Goal: Information Seeking & Learning: Learn about a topic

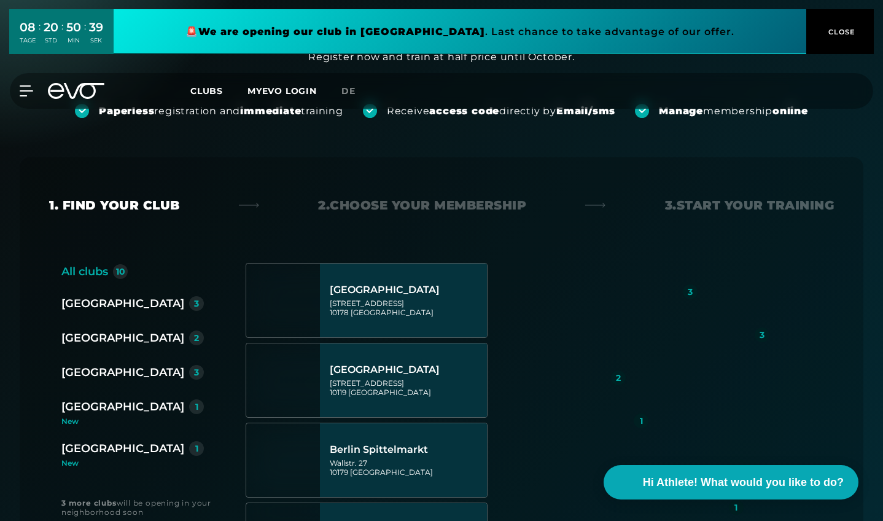
scroll to position [165, 0]
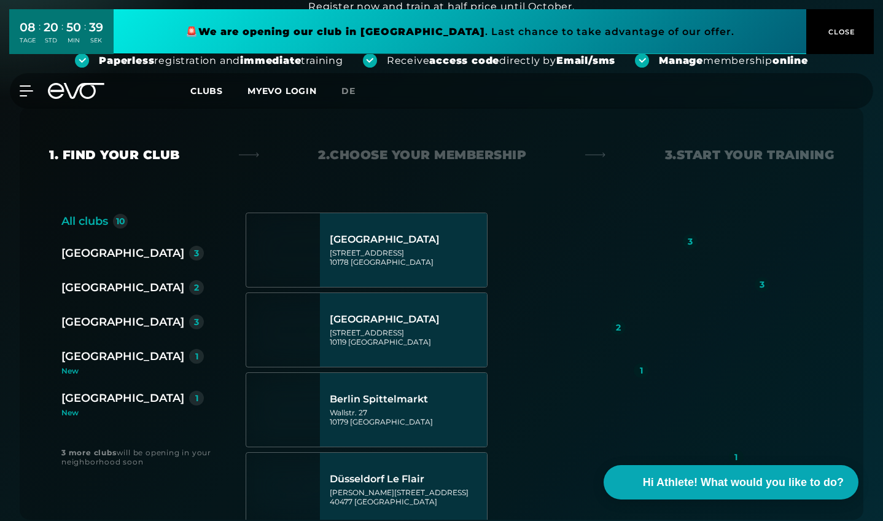
click at [101, 284] on div "[GEOGRAPHIC_DATA]" at bounding box center [122, 287] width 123 height 17
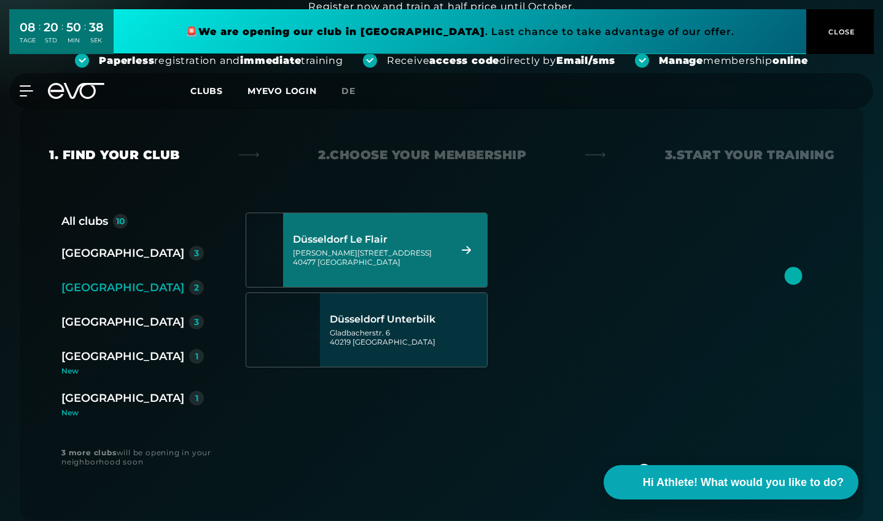
click at [307, 270] on div "[GEOGRAPHIC_DATA] Le Flair [PERSON_NAME][STREET_ADDRESS]" at bounding box center [367, 249] width 242 height 75
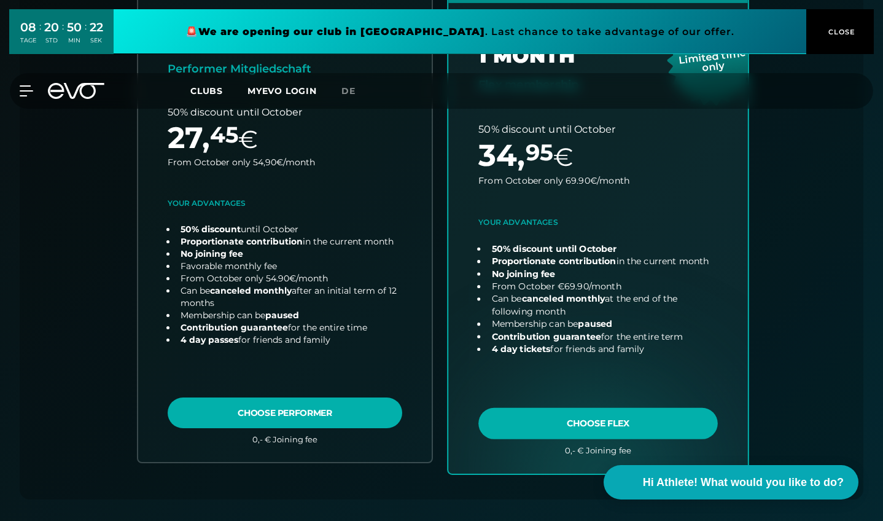
scroll to position [398, 0]
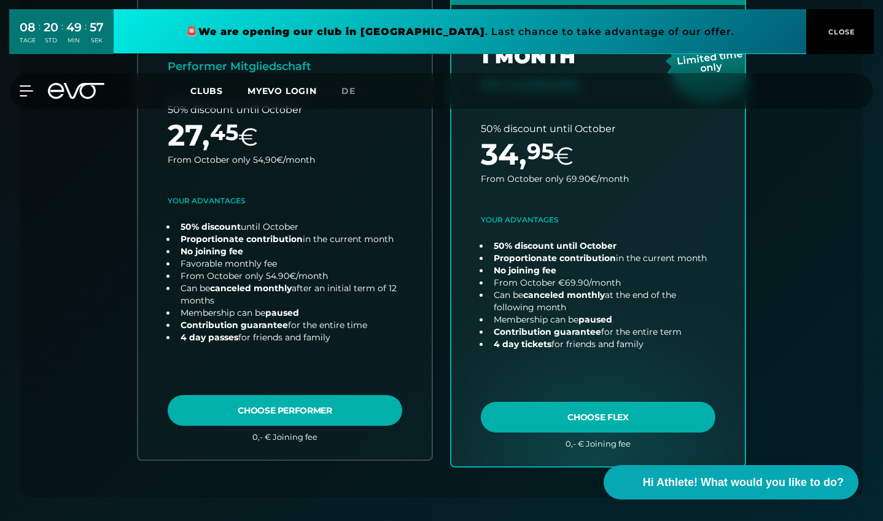
click at [845, 36] on span "CLOSE" at bounding box center [840, 31] width 30 height 11
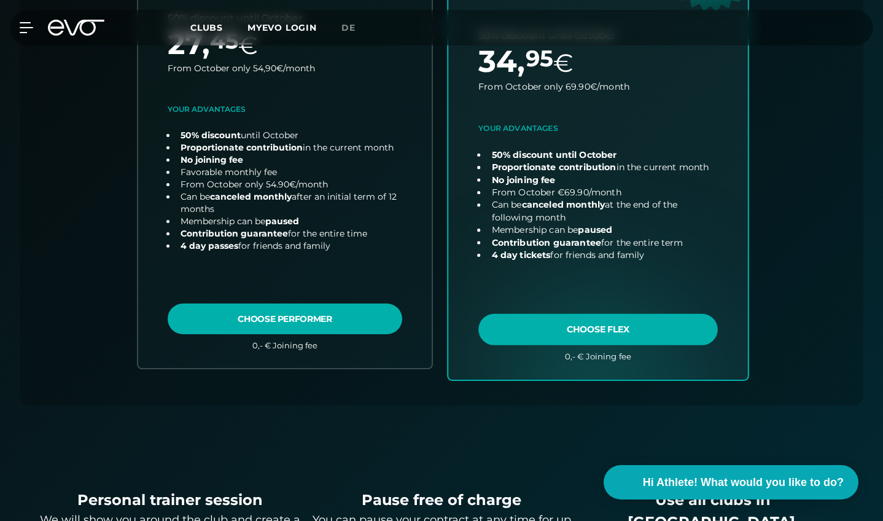
scroll to position [487, 0]
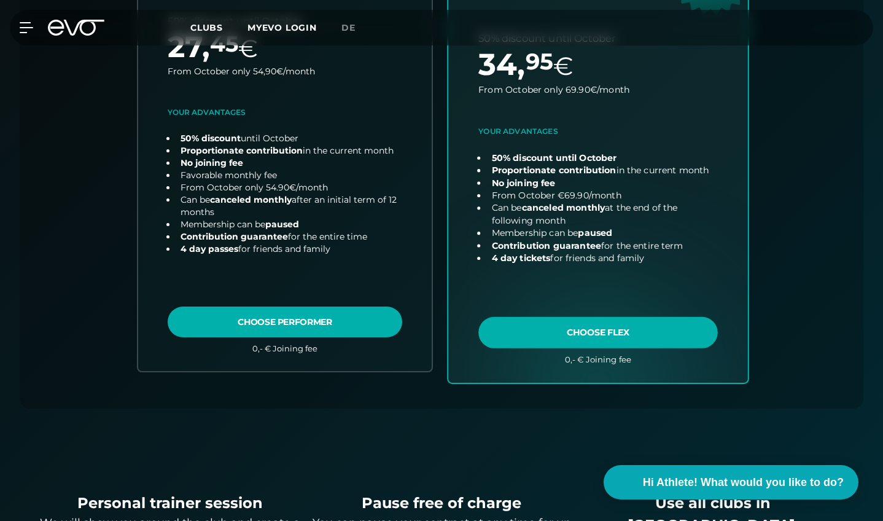
click at [544, 327] on link "choose plan" at bounding box center [598, 133] width 300 height 495
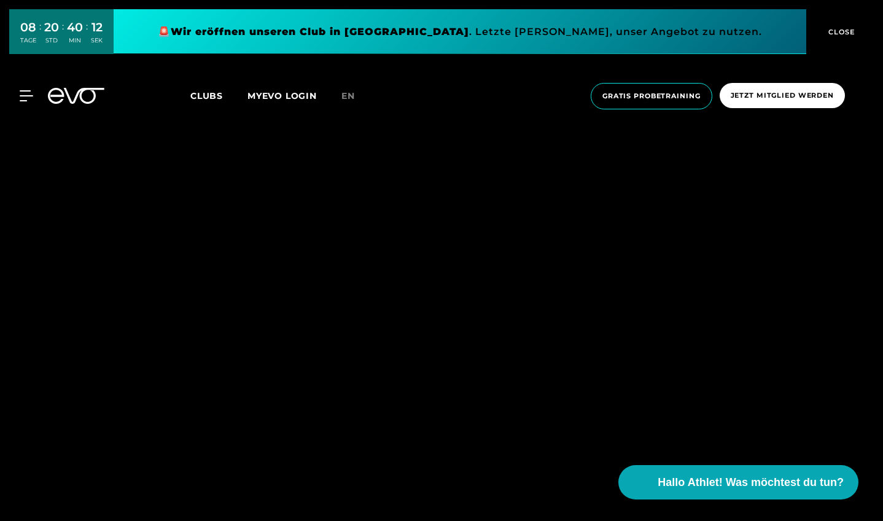
click at [828, 38] on button "CLOSE" at bounding box center [840, 31] width 68 height 45
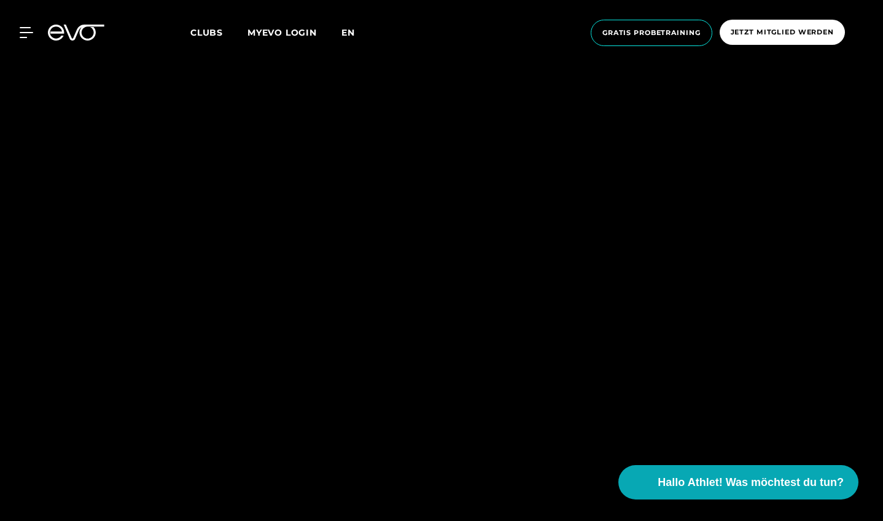
click at [355, 33] on span "en" at bounding box center [348, 32] width 14 height 11
click at [281, 35] on link "MYEVO LOGIN" at bounding box center [281, 32] width 69 height 11
click at [350, 29] on span "en" at bounding box center [348, 32] width 14 height 11
click at [220, 31] on span "Clubs" at bounding box center [206, 32] width 33 height 11
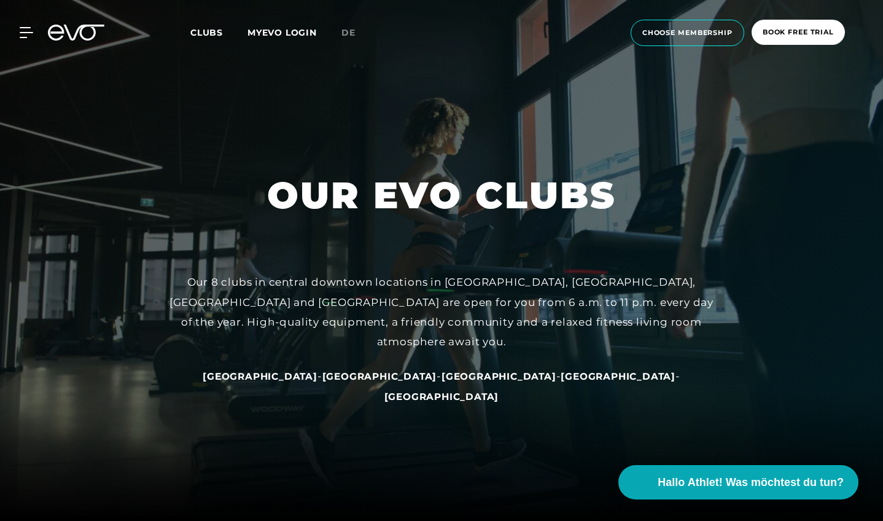
click at [282, 34] on link "MYEVO LOGIN" at bounding box center [281, 32] width 69 height 11
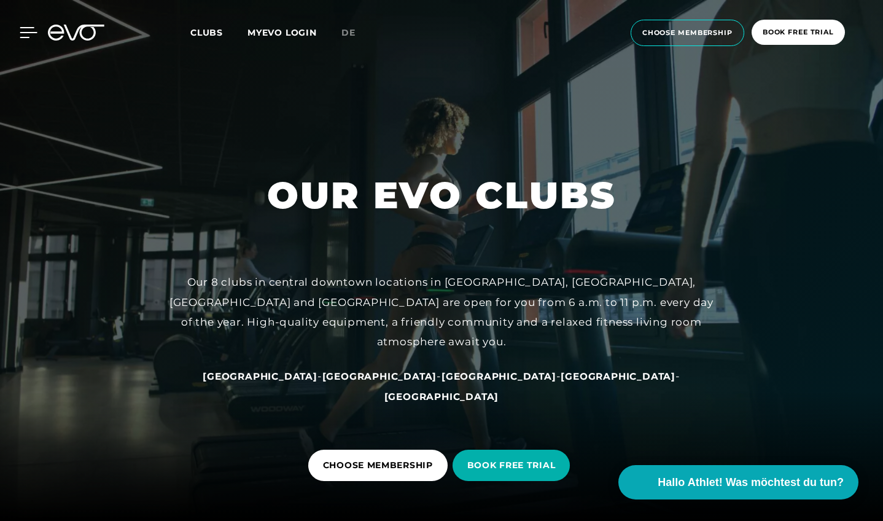
click at [25, 36] on icon at bounding box center [29, 32] width 18 height 11
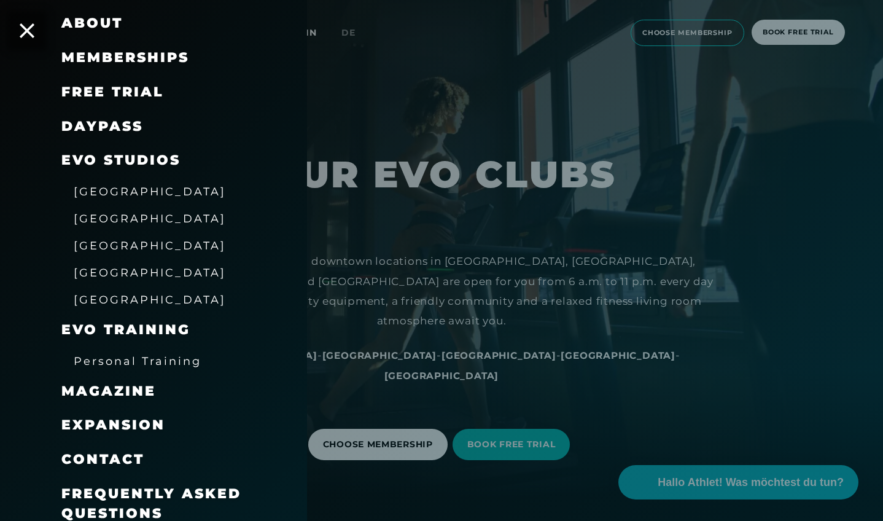
scroll to position [26, 0]
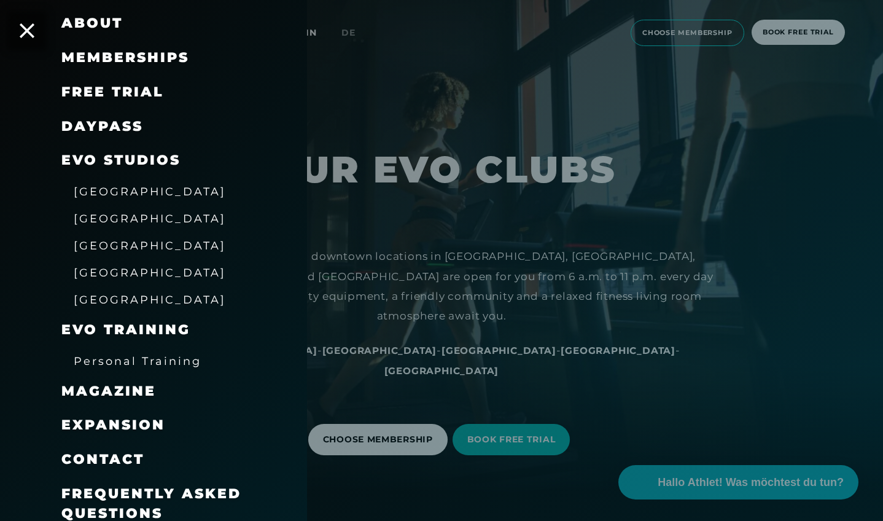
click at [106, 485] on span "Frequently asked questions" at bounding box center [151, 503] width 180 height 36
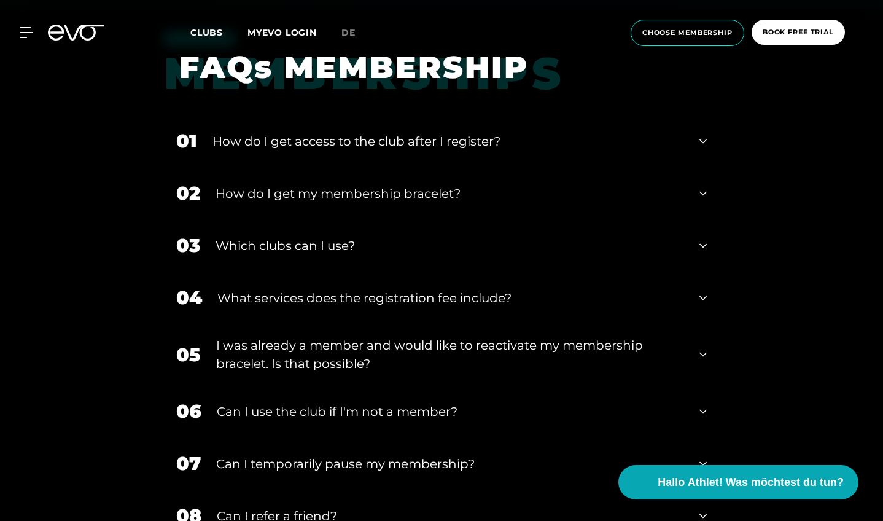
scroll to position [499, 0]
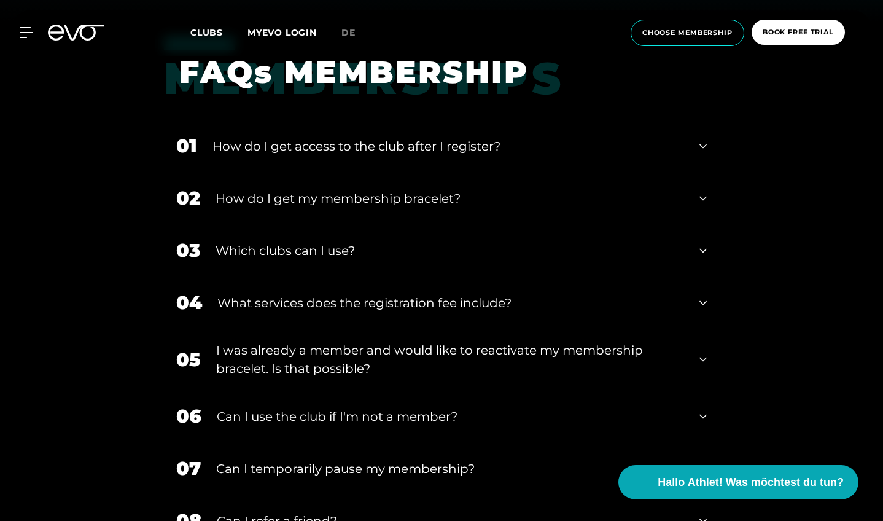
click at [344, 145] on div "How do I get access to the club after I register?" at bounding box center [447, 146] width 471 height 18
